Goal: Task Accomplishment & Management: Complete application form

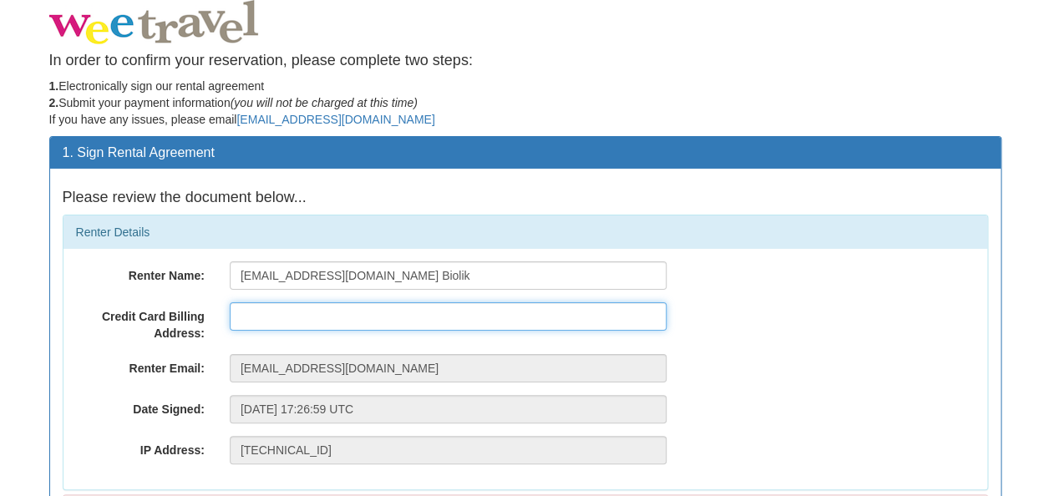
click at [241, 313] on input "text" at bounding box center [448, 316] width 437 height 28
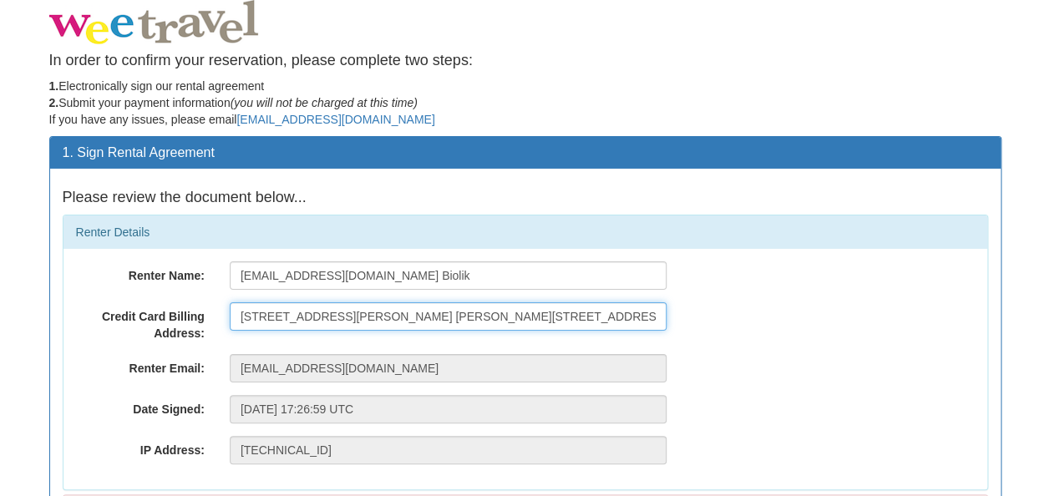
type input "[STREET_ADDRESS][PERSON_NAME] [PERSON_NAME][STREET_ADDRESS]"
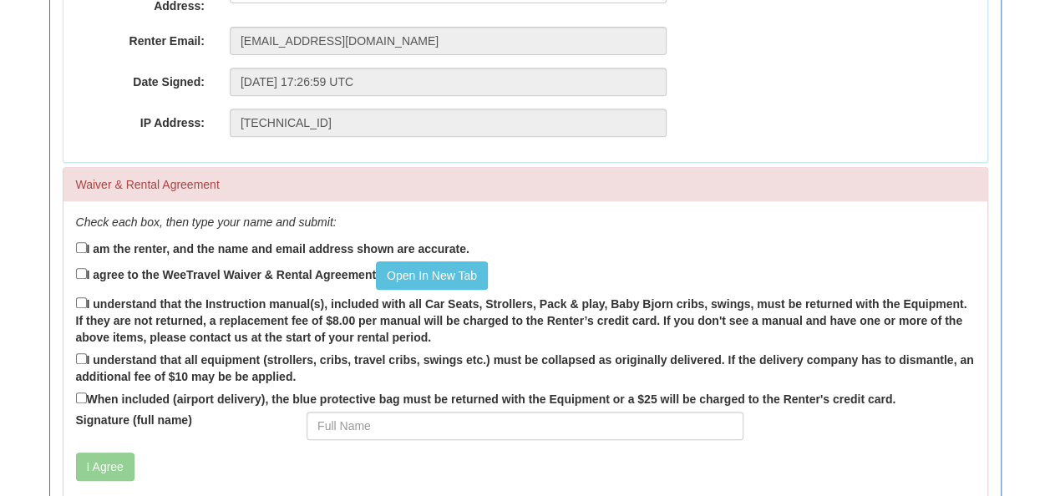
scroll to position [334, 0]
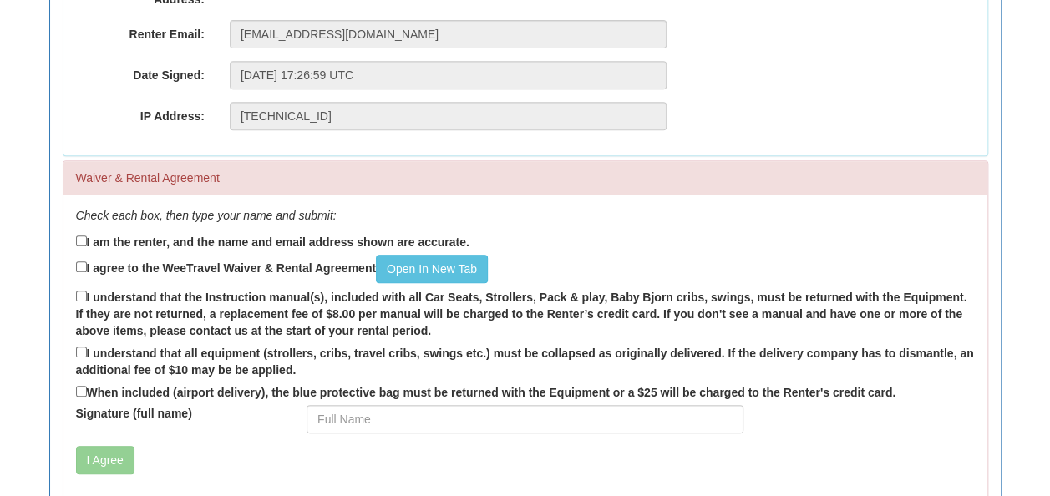
type input "[EMAIL_ADDRESS][DOMAIN_NAME] [PERSON_NAME]"
click at [77, 241] on input "I am the renter, and the name and email address shown are accurate." at bounding box center [81, 240] width 11 height 11
checkbox input "true"
click at [77, 266] on input "I agree to the WeeTravel Waiver & Rental Agreement Open In [GEOGRAPHIC_DATA]" at bounding box center [81, 266] width 11 height 11
checkbox input "true"
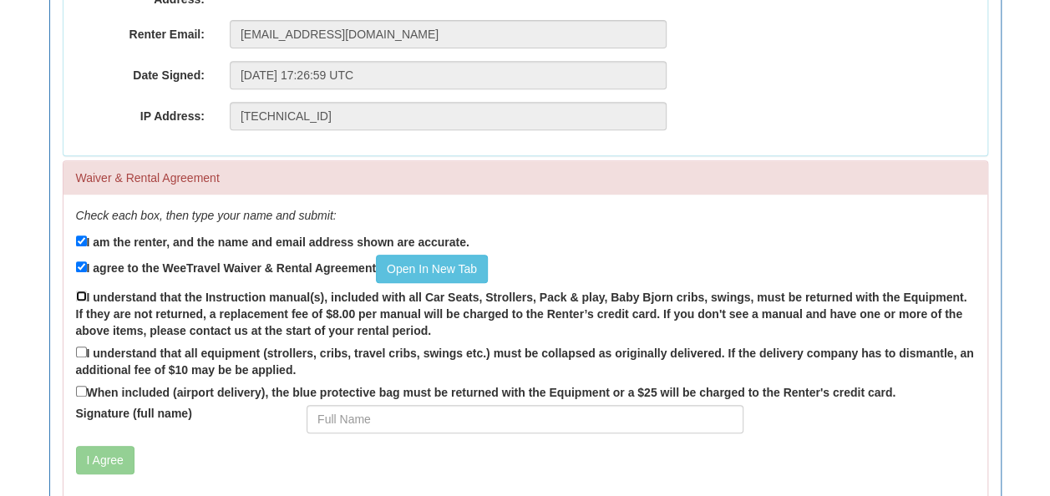
click at [78, 291] on input "I understand that the Instruction manual(s), included with all Car Seats, Strol…" at bounding box center [81, 296] width 11 height 11
checkbox input "true"
click at [78, 351] on input "I understand that all equipment (strollers, cribs, travel cribs, swings etc.) m…" at bounding box center [81, 352] width 11 height 11
checkbox input "true"
click at [80, 387] on input "When included (airport delivery), the blue protective bag must be returned with…" at bounding box center [81, 391] width 11 height 11
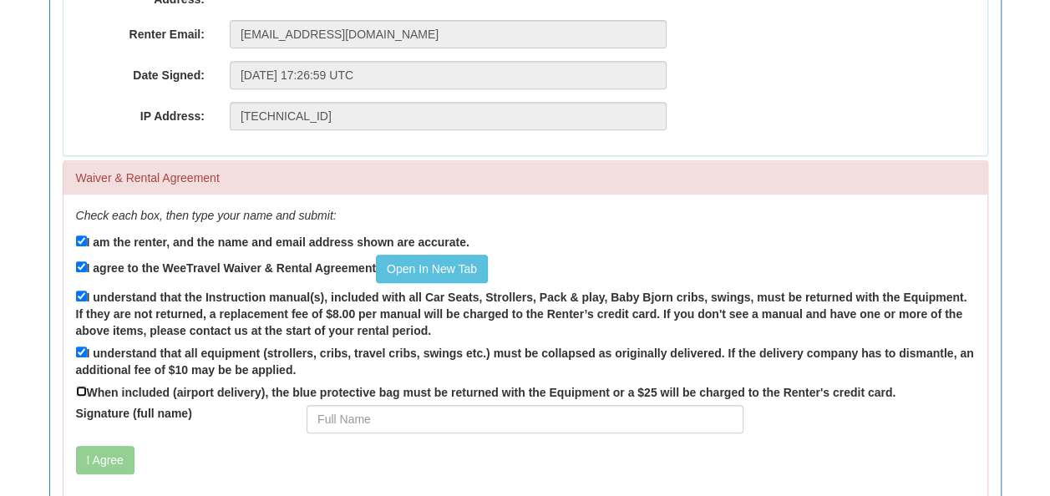
checkbox input "true"
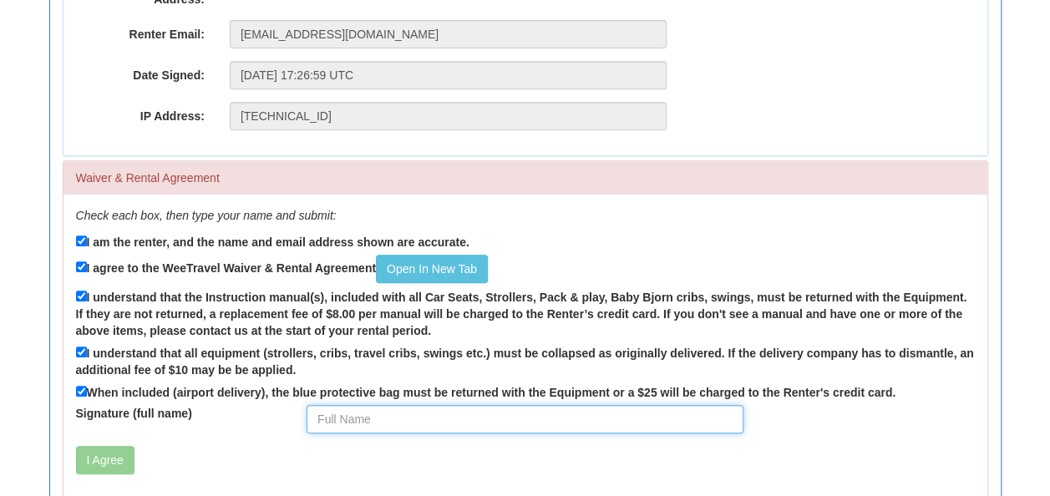
click at [339, 411] on input "Signature (full name)" at bounding box center [524, 419] width 437 height 28
type input "ANNA BIOLIK"
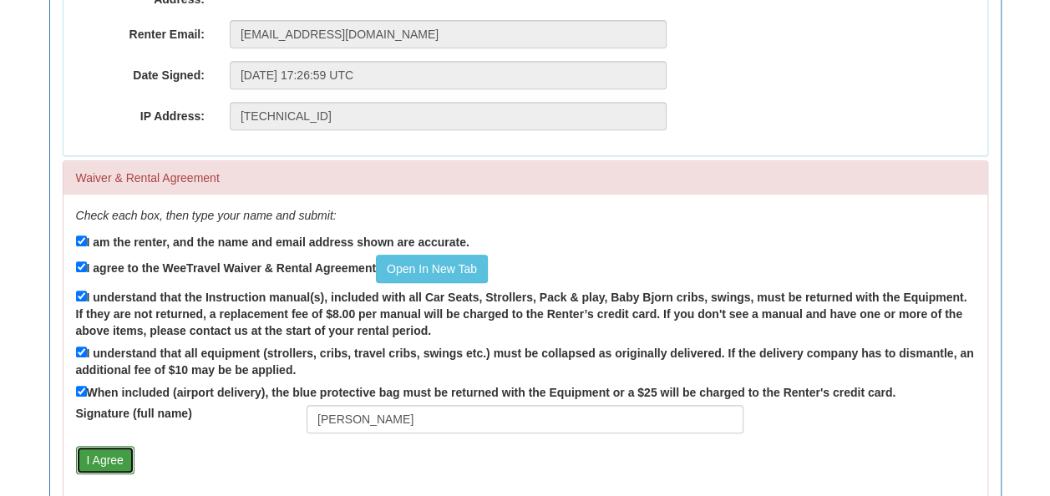
click at [114, 455] on button "I Agree" at bounding box center [105, 460] width 58 height 28
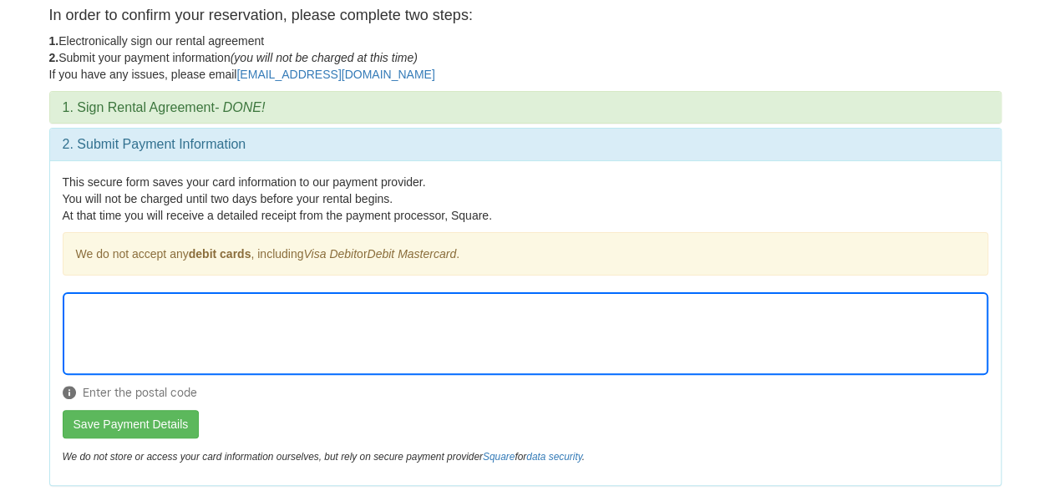
scroll to position [45, 0]
click at [267, 403] on div "Enter the postal code" at bounding box center [525, 351] width 925 height 118
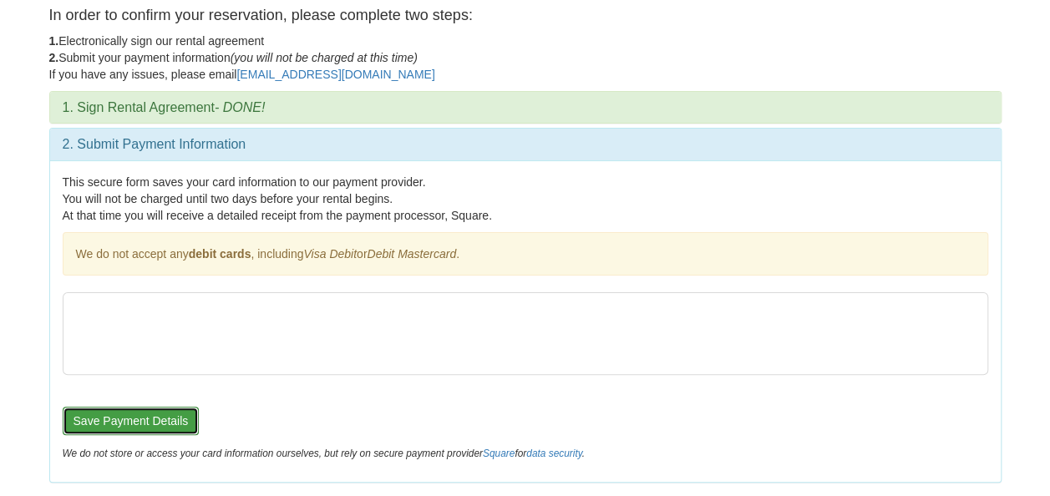
click at [160, 408] on button "Save Payment Details" at bounding box center [131, 421] width 137 height 28
